Goal: Transaction & Acquisition: Obtain resource

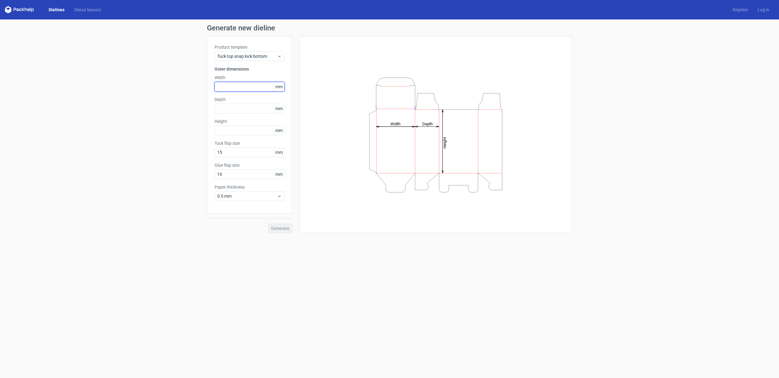
click at [258, 90] on input "text" at bounding box center [250, 87] width 70 height 10
click at [264, 54] on span "Tuck top snap lock bottom" at bounding box center [247, 56] width 60 height 6
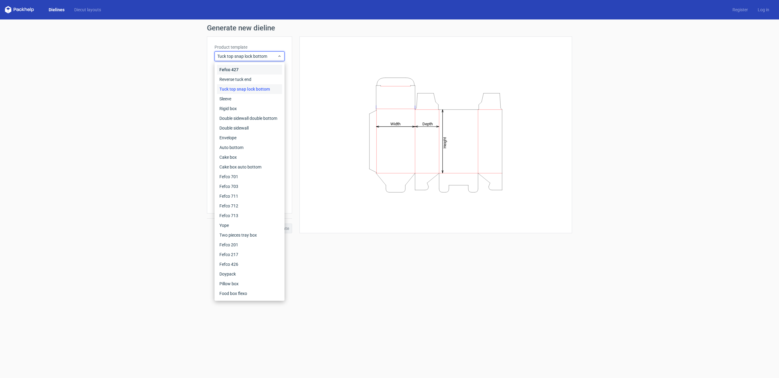
click at [261, 72] on div "Fefco 427" at bounding box center [249, 70] width 65 height 10
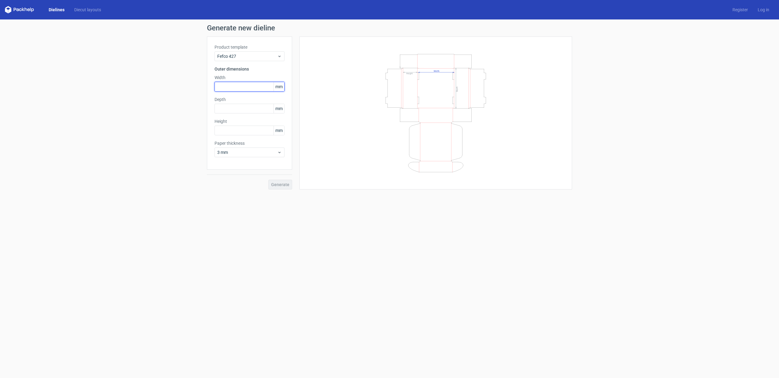
click at [255, 84] on input "text" at bounding box center [250, 87] width 70 height 10
click at [258, 86] on input "1222" at bounding box center [250, 87] width 70 height 10
type input "122"
type input "2"
click at [229, 83] on input "122" at bounding box center [250, 87] width 70 height 10
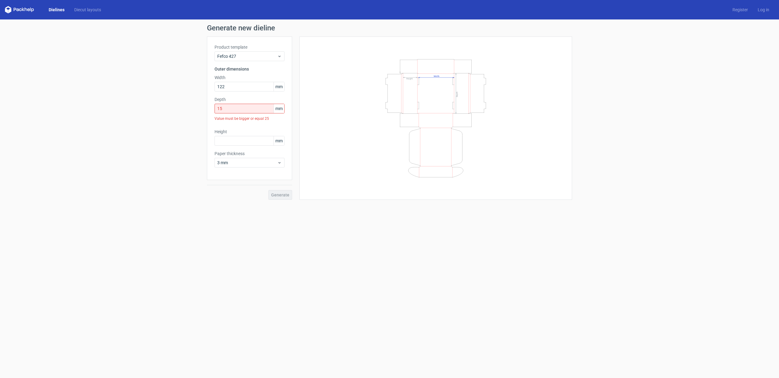
click at [239, 114] on div "Value must be bigger or equal 25" at bounding box center [250, 119] width 70 height 10
click at [240, 110] on input "15" at bounding box center [250, 109] width 70 height 10
type input "152"
click at [238, 125] on div "Height mm" at bounding box center [250, 126] width 70 height 17
click at [240, 128] on input "text" at bounding box center [250, 131] width 70 height 10
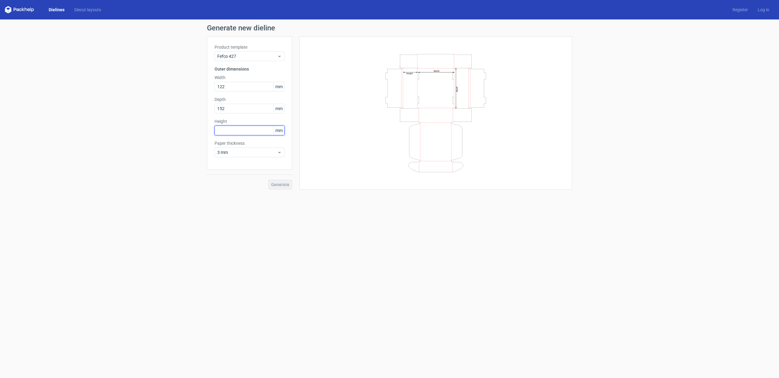
click at [240, 128] on input "text" at bounding box center [250, 131] width 70 height 10
type input "82"
click at [250, 154] on span "3 mm" at bounding box center [247, 152] width 60 height 6
click at [252, 188] on div "1 mm" at bounding box center [249, 186] width 65 height 10
click at [418, 61] on icon "Width Depth Height" at bounding box center [436, 113] width 183 height 122
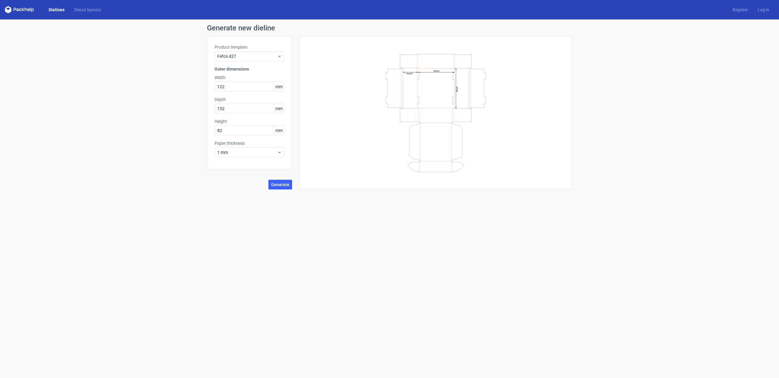
click at [282, 177] on div "Generate" at bounding box center [249, 180] width 85 height 20
click at [284, 183] on span "Generate" at bounding box center [280, 185] width 18 height 4
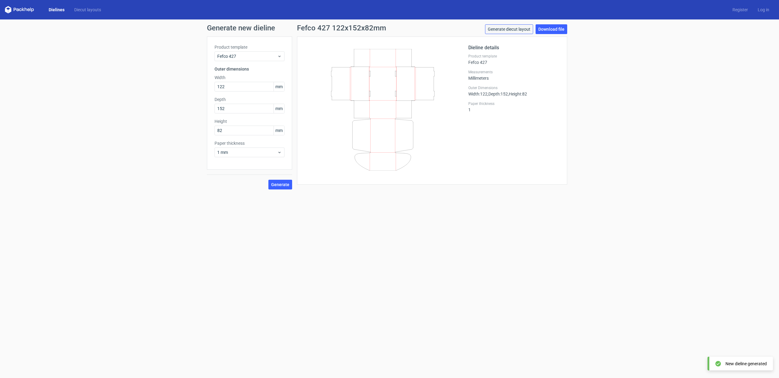
click at [520, 29] on link "Generate diecut layout" at bounding box center [509, 29] width 48 height 10
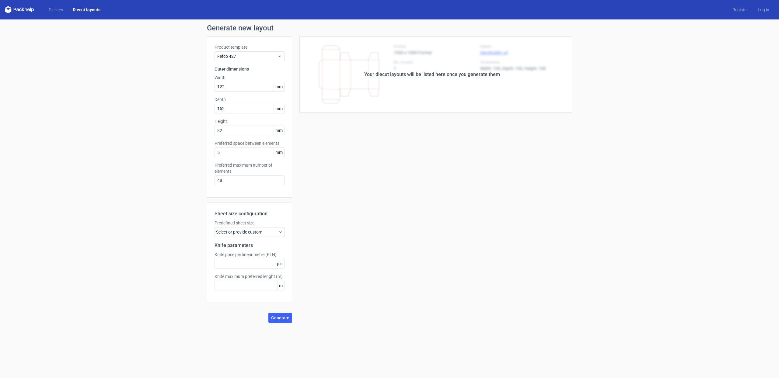
click at [274, 232] on div "Select or provide custom" at bounding box center [250, 232] width 70 height 10
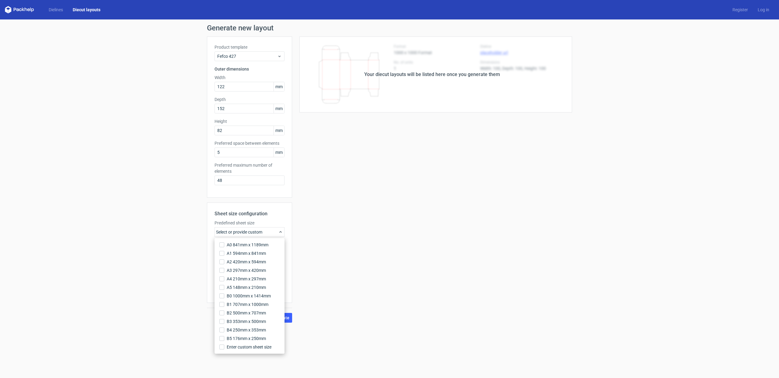
click at [335, 231] on div "Your diecut layouts will be listed here once you generate them Height Depth Wid…" at bounding box center [432, 180] width 280 height 286
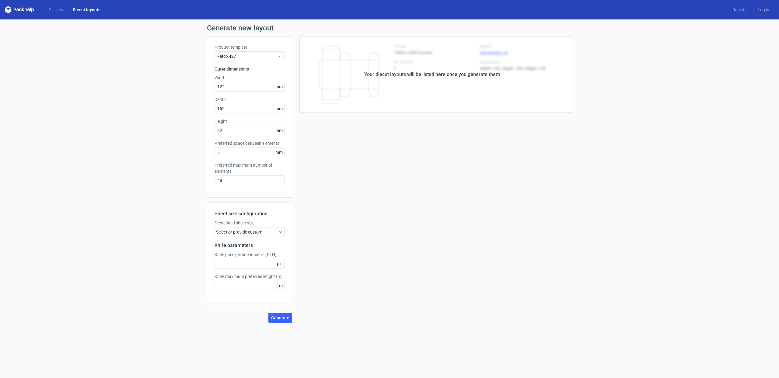
click at [426, 69] on div "Your diecut layouts will be listed here once you generate them" at bounding box center [432, 75] width 280 height 76
click at [428, 76] on div "Your diecut layouts will be listed here once you generate them" at bounding box center [432, 74] width 136 height 7
click at [238, 179] on input "48" at bounding box center [250, 181] width 70 height 10
click at [273, 319] on span "Generate" at bounding box center [280, 318] width 18 height 4
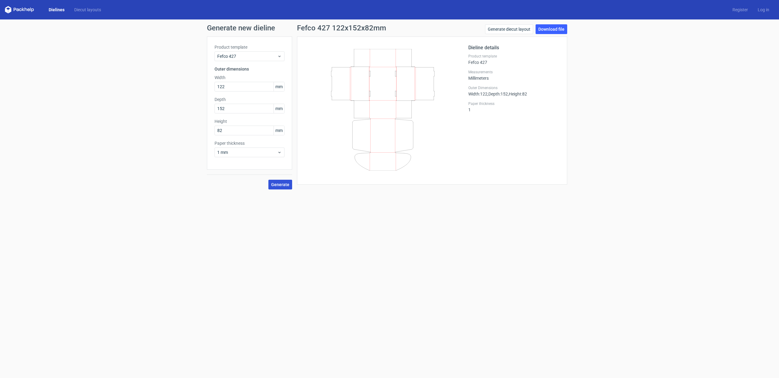
click at [277, 184] on span "Generate" at bounding box center [280, 185] width 18 height 4
click at [544, 32] on link "Download file" at bounding box center [552, 29] width 32 height 10
